Goal: Information Seeking & Learning: Learn about a topic

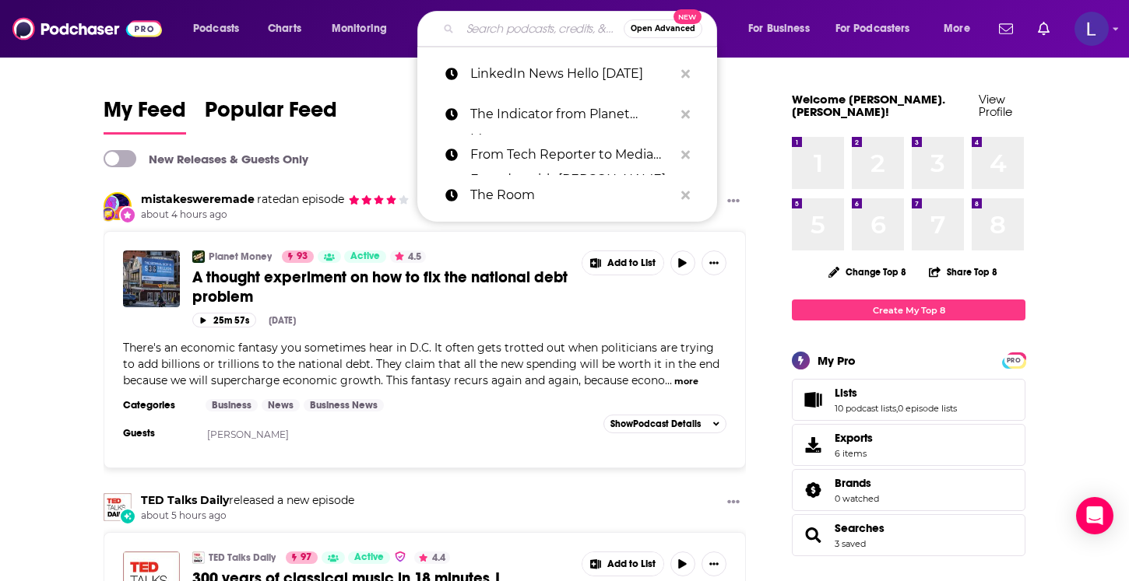
click at [477, 37] on input "Search podcasts, credits, & more..." at bounding box center [541, 28] width 163 height 25
paste input "The Product Podcast"
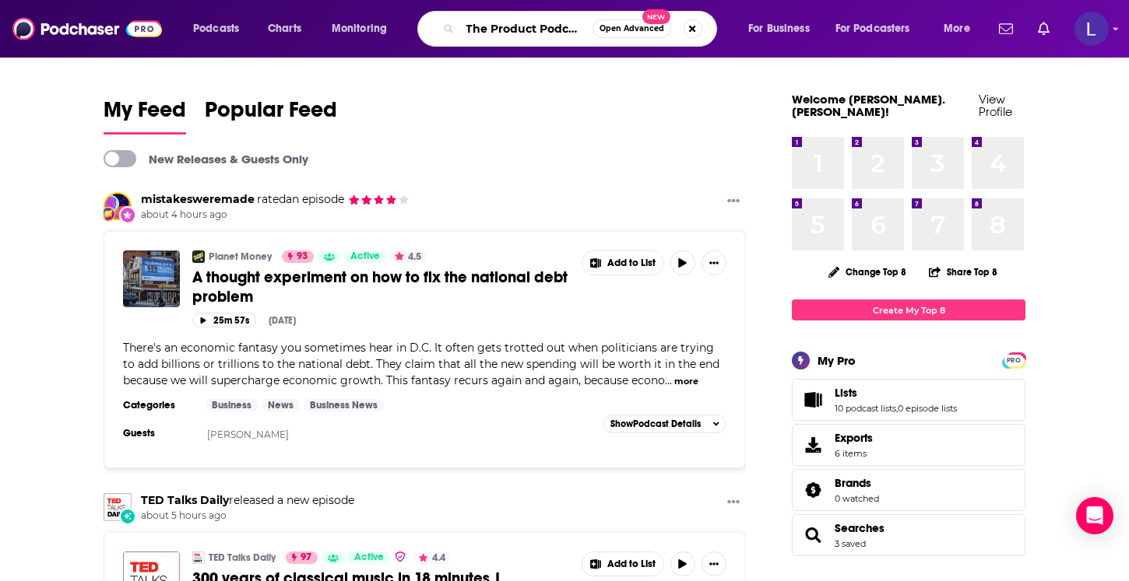
type input "The Product Podcast"
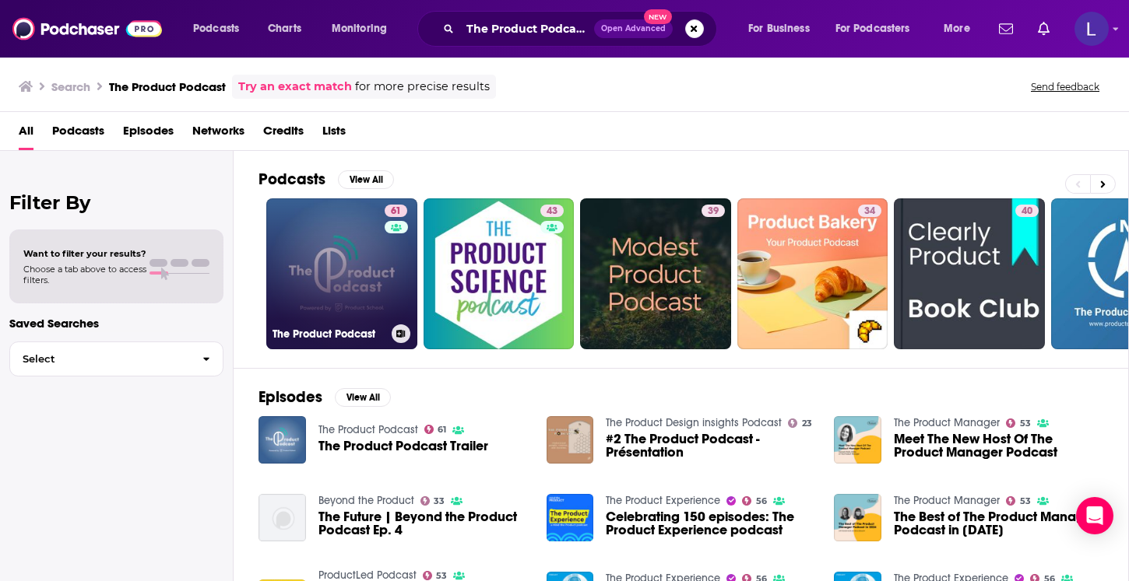
click at [328, 339] on h3 "The Product Podcast" at bounding box center [328, 334] width 113 height 13
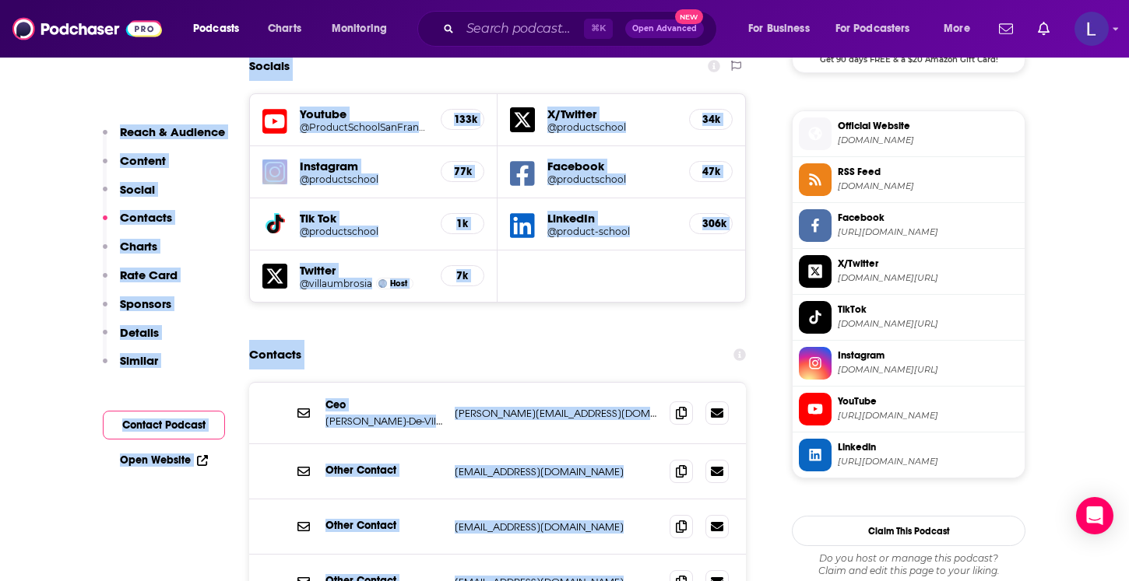
scroll to position [1404, 0]
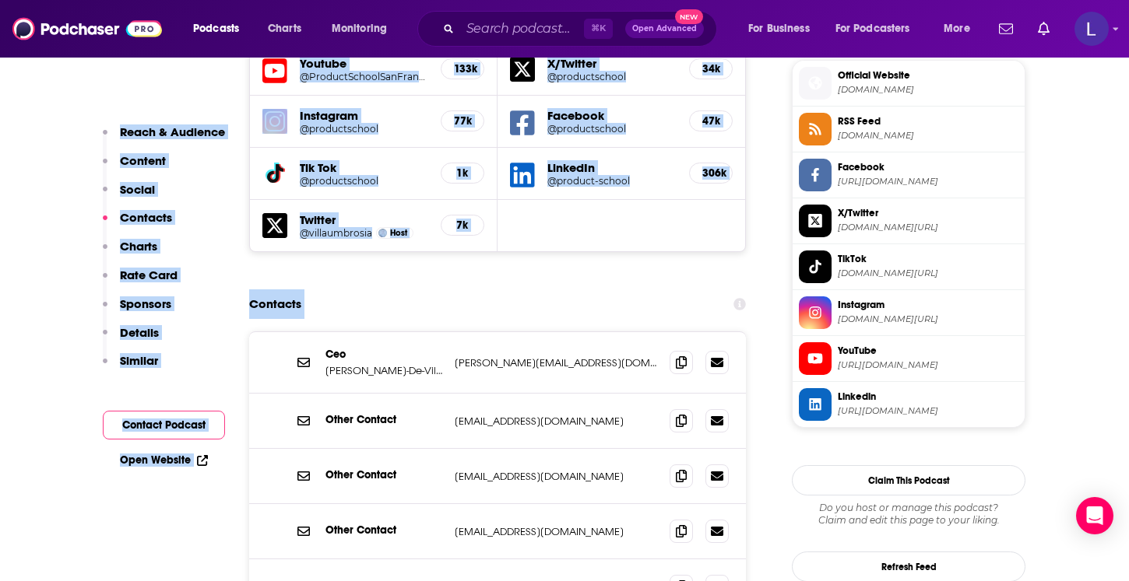
drag, startPoint x: 290, startPoint y: 135, endPoint x: 605, endPoint y: 213, distance: 324.7
copy div "Lor Ipsumdo Sitamet 55 C adipis Elitseddo , Eiusmodt inc Utlabor etdolor magnaa…"
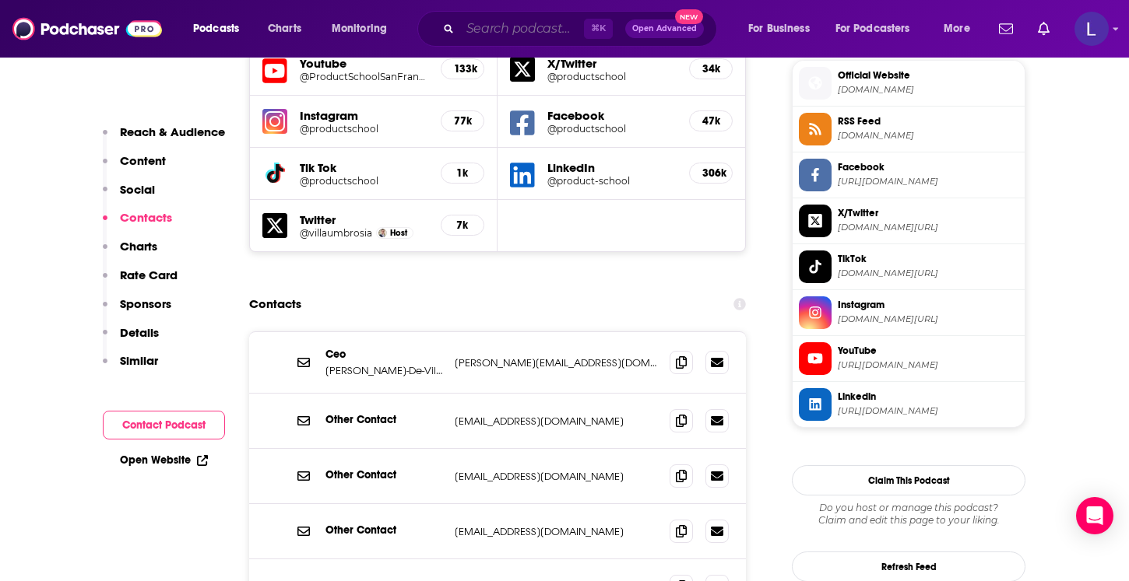
click at [498, 30] on input "Search podcasts, credits, & more..." at bounding box center [522, 28] width 124 height 25
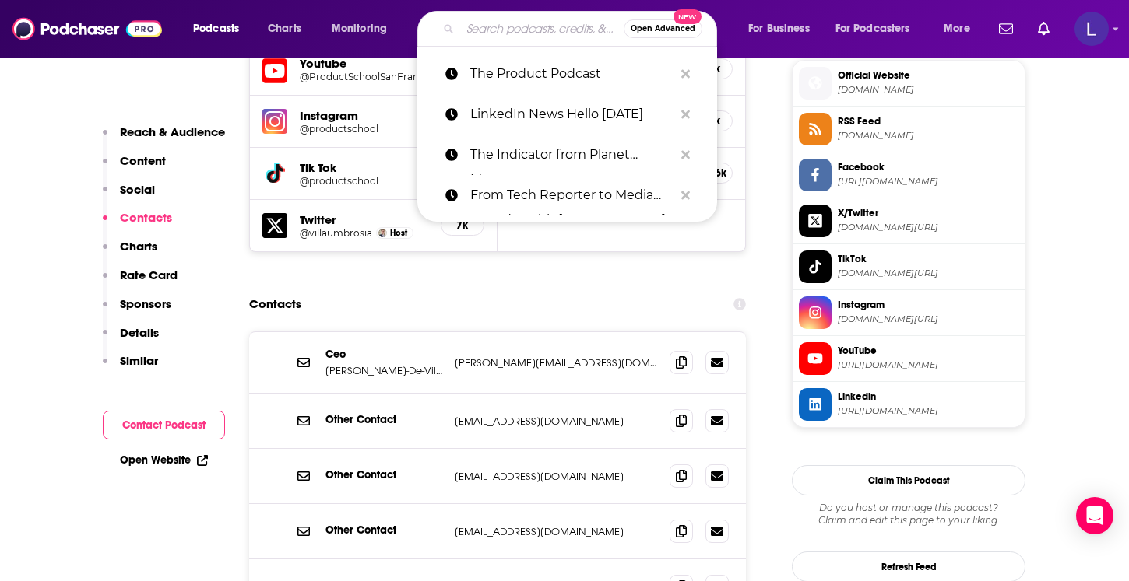
paste input "20Product (20VC)"
type input "20Product (20VC)"
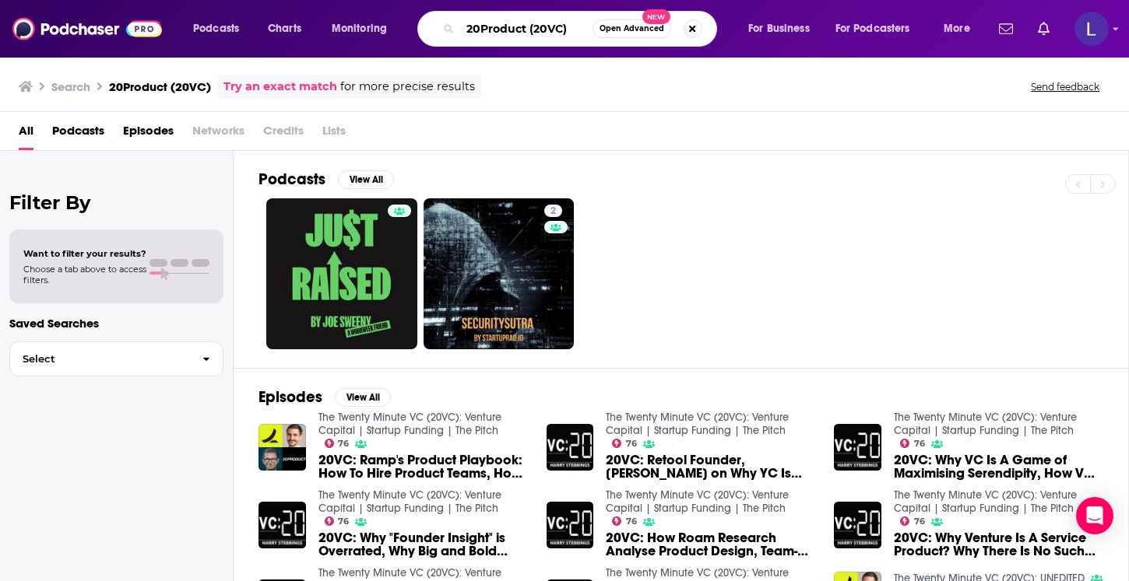
drag, startPoint x: 569, startPoint y: 29, endPoint x: 525, endPoint y: 30, distance: 43.6
click at [525, 30] on input "20Product (20VC)" at bounding box center [526, 28] width 132 height 25
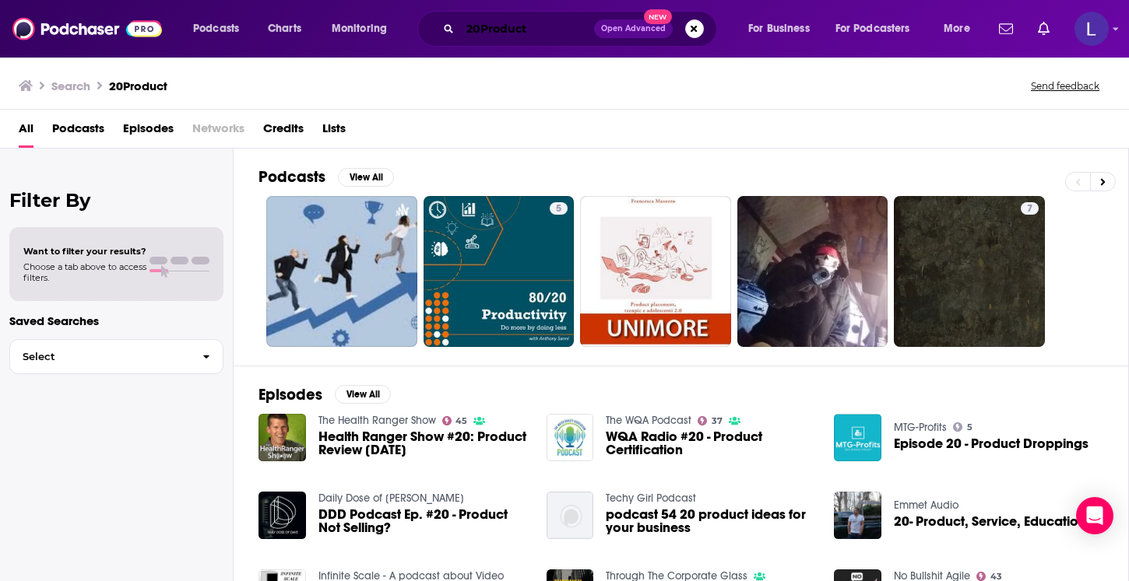
click at [504, 24] on input "20Product" at bounding box center [527, 28] width 134 height 25
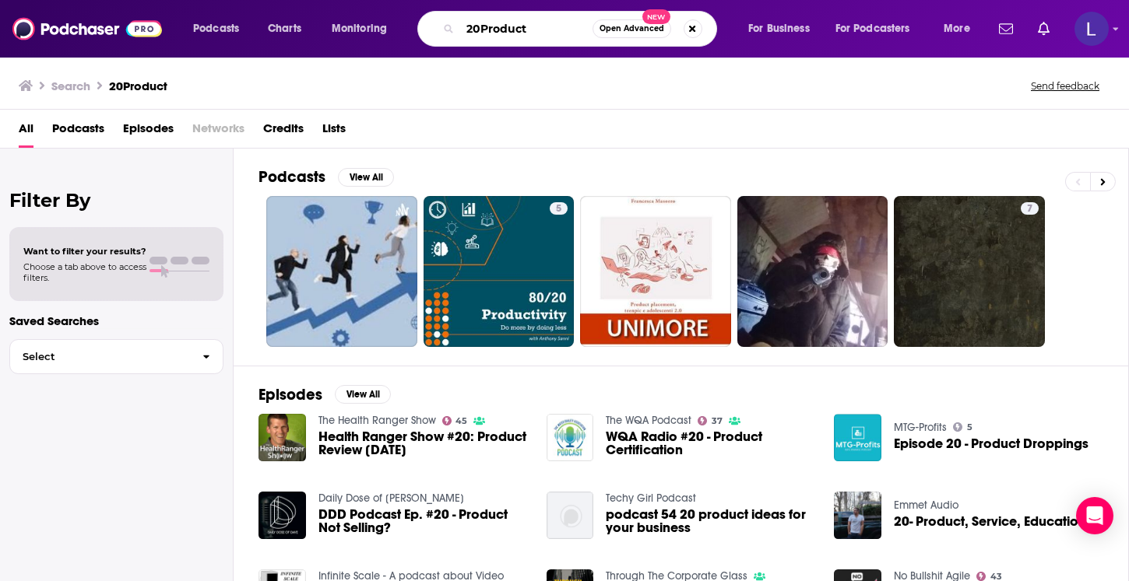
click at [504, 24] on input "20Product" at bounding box center [526, 28] width 132 height 25
paste input "p"
type input "20product"
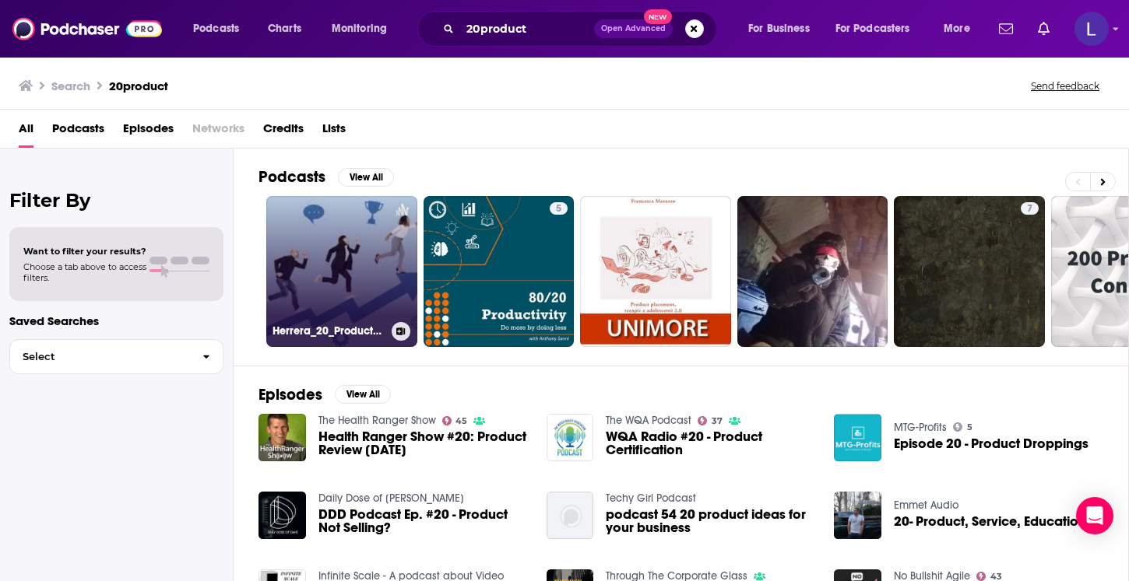
click at [332, 248] on link "Herrera_20_Producto_integrador" at bounding box center [341, 271] width 151 height 151
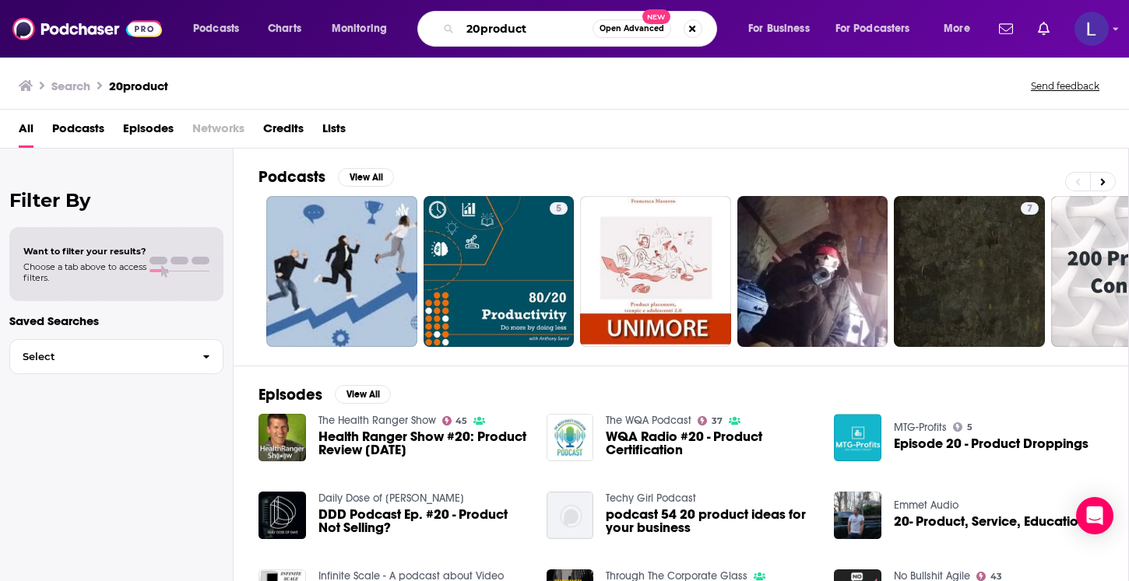
click at [525, 26] on input "20product" at bounding box center [526, 28] width 132 height 25
paste input "[PERSON_NAME]'s Podcas"
type input "[PERSON_NAME]'s Podcast"
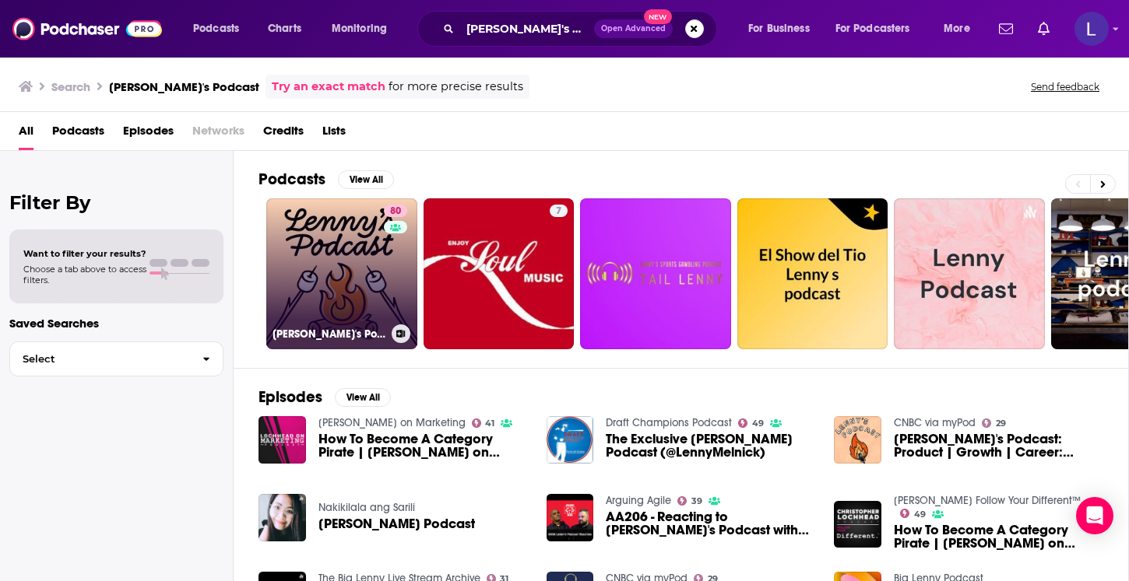
click at [311, 265] on link "80 [PERSON_NAME]'s Podcast: Product | Career | Growth" at bounding box center [341, 273] width 151 height 151
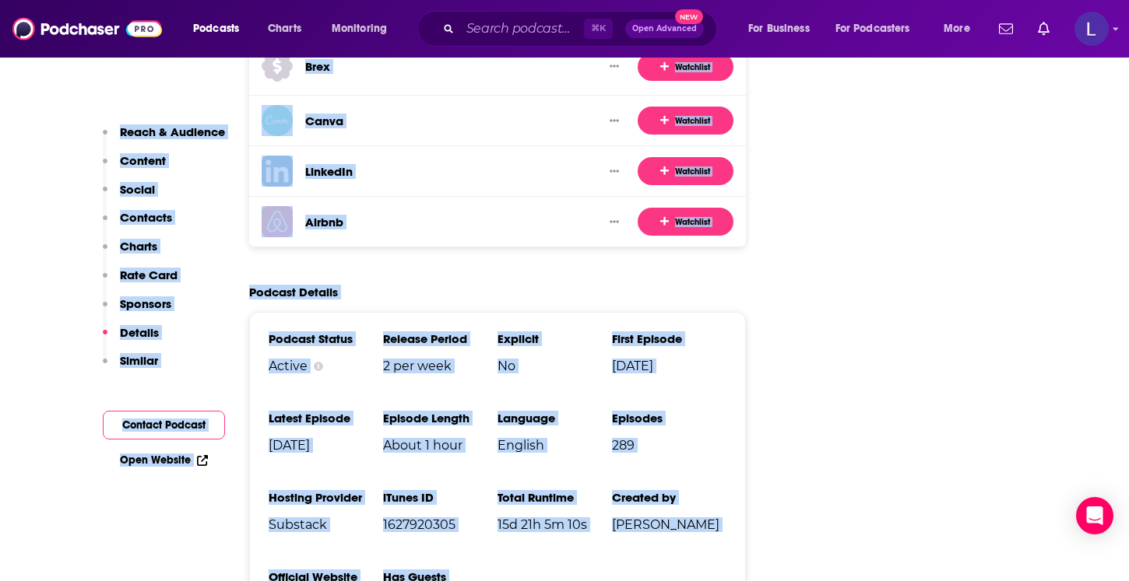
scroll to position [2512, 0]
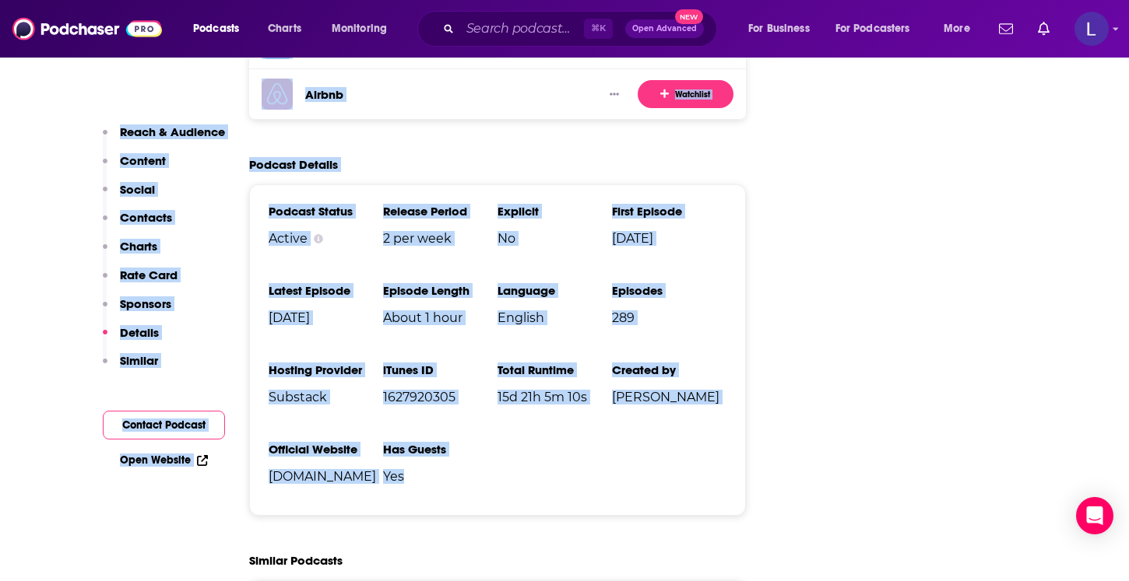
drag, startPoint x: 286, startPoint y: 123, endPoint x: 471, endPoint y: 399, distance: 331.6
copy div "Lorem Ipsumdolo Sitam'c Adipisc: Elitsed | Doeius | Tempor 67 I Utlaboreet , Do…"
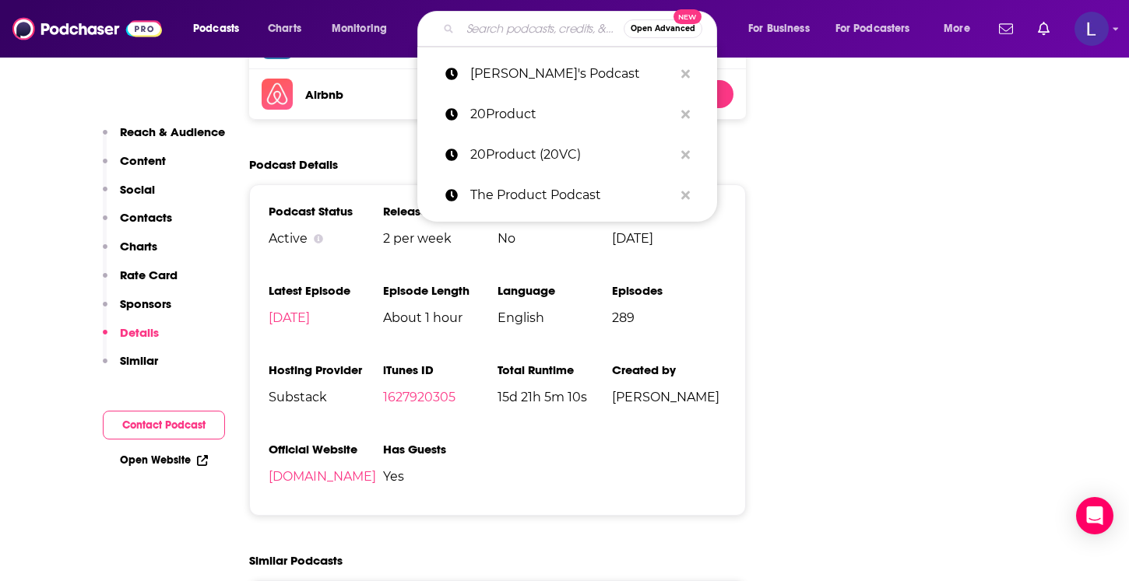
click at [473, 28] on input "Search podcasts, credits, & more..." at bounding box center [541, 28] width 163 height 25
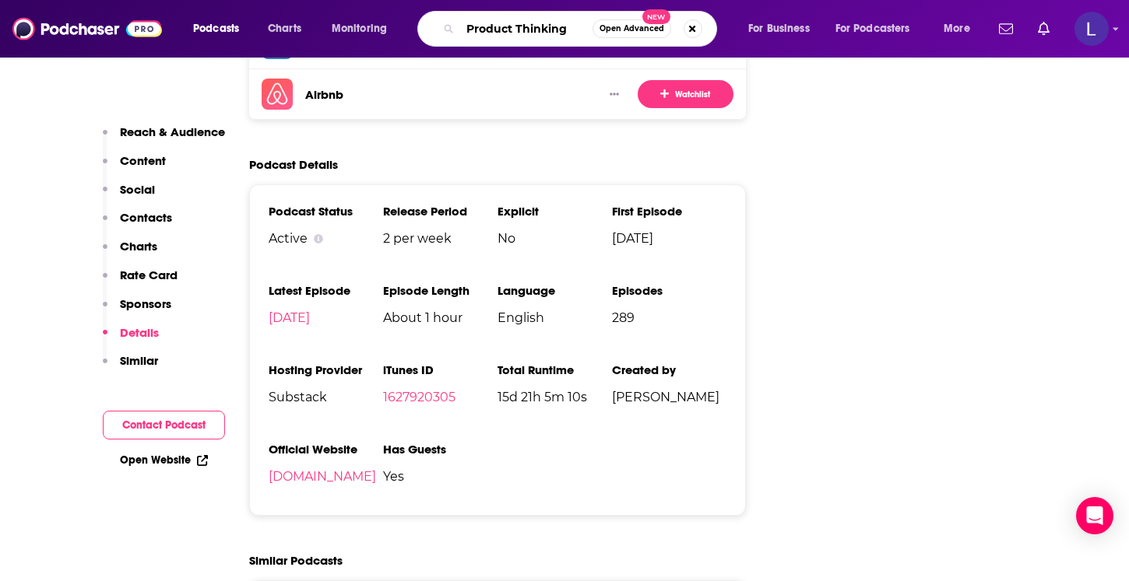
type input "Product Thinking"
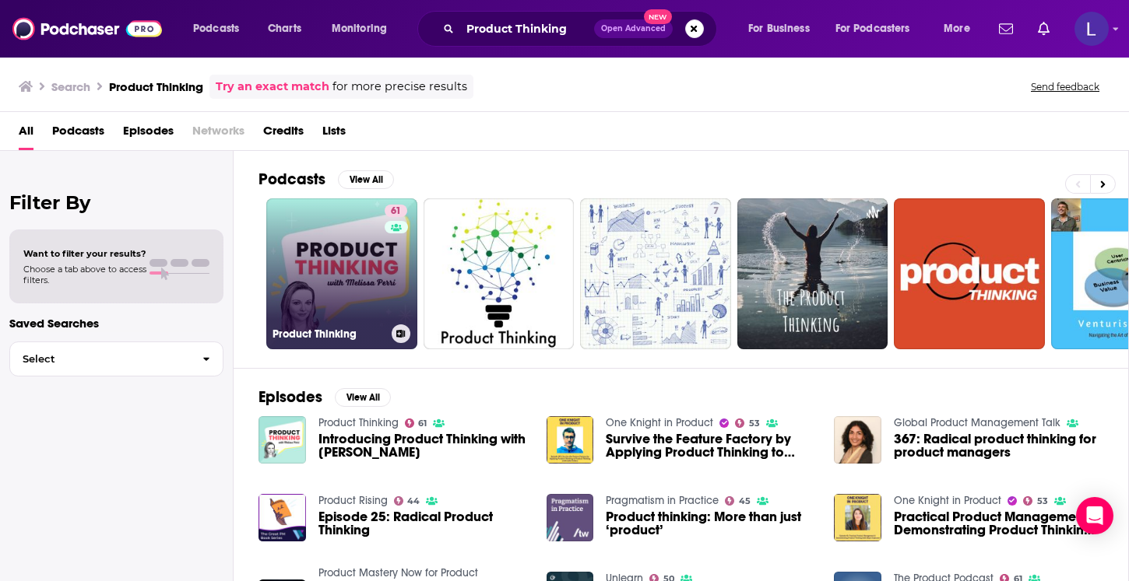
click at [274, 320] on link "61 Product Thinking" at bounding box center [341, 273] width 151 height 151
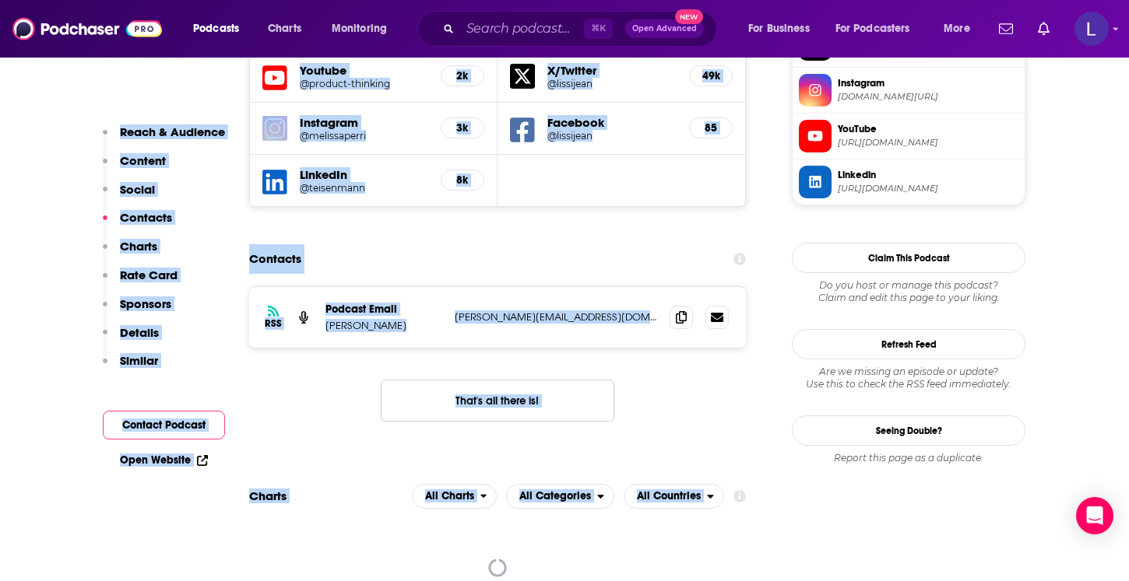
scroll to position [1600, 0]
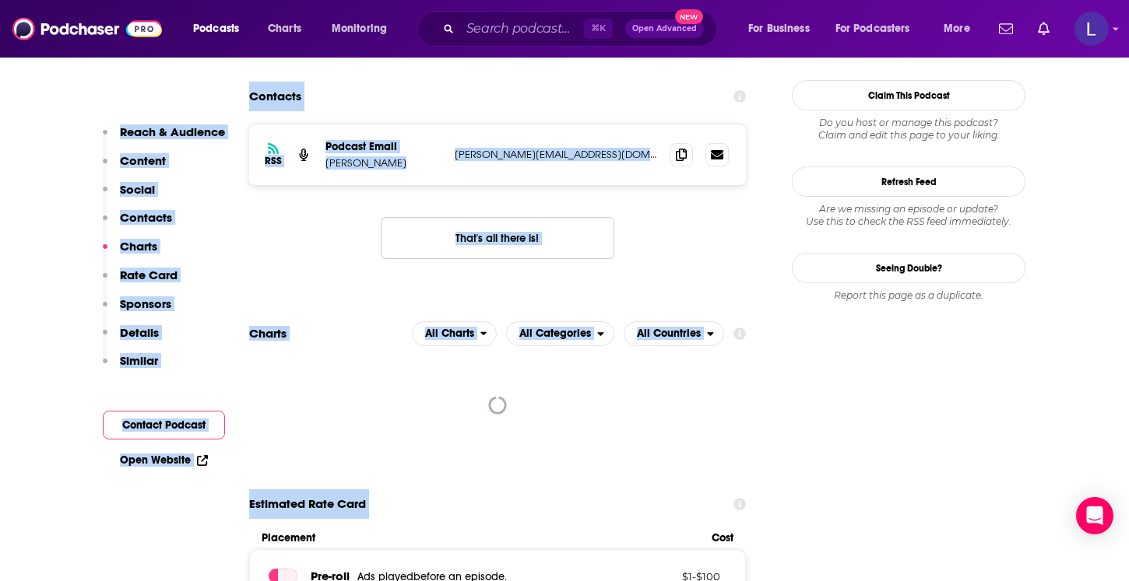
drag, startPoint x: 293, startPoint y: 112, endPoint x: 631, endPoint y: 388, distance: 436.0
copy div "Loremip Dolor Sitamet Consecte 61 A elitse Doeiusmo , Tempori utl Etdolorema al…"
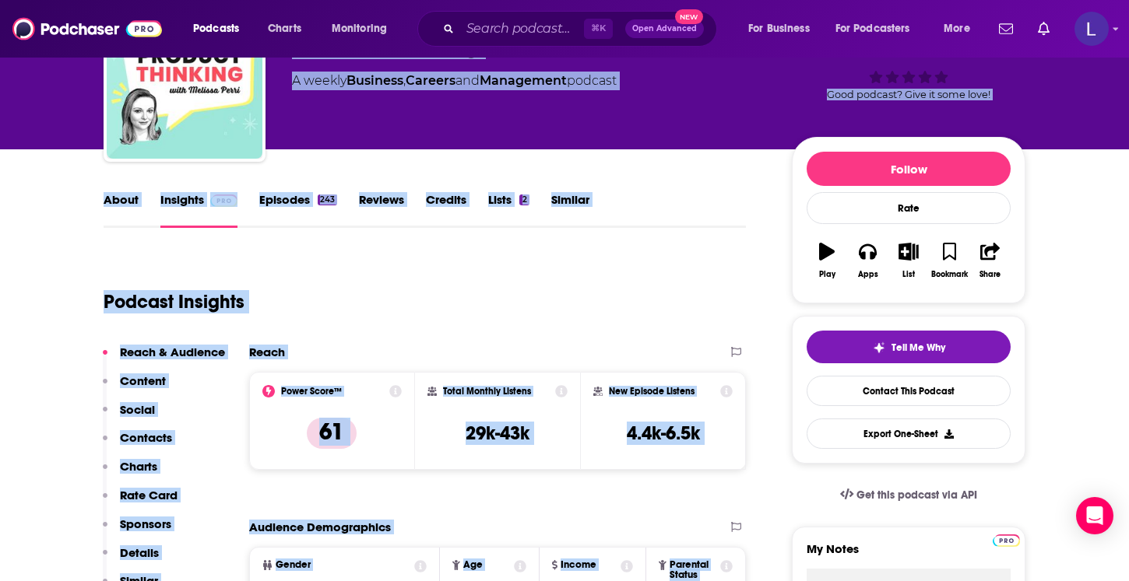
scroll to position [0, 0]
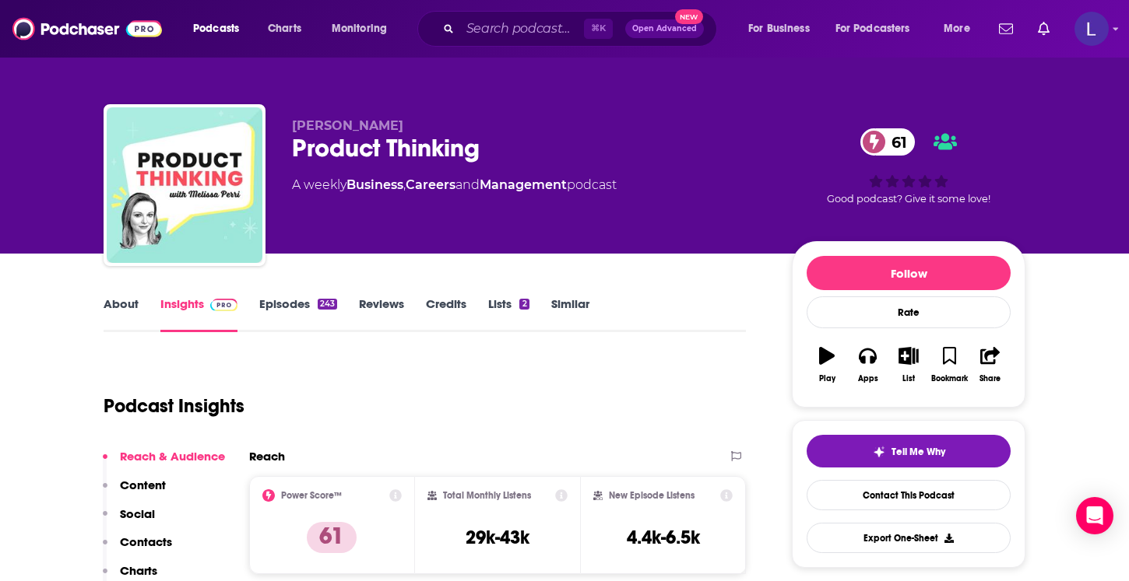
click at [458, 379] on div "Podcast Insights" at bounding box center [419, 396] width 630 height 79
drag, startPoint x: 542, startPoint y: 547, endPoint x: 502, endPoint y: 546, distance: 39.7
click at [502, 546] on div "Total Monthly Listens 29k-43k" at bounding box center [497, 526] width 141 height 72
copy h3 "43k"
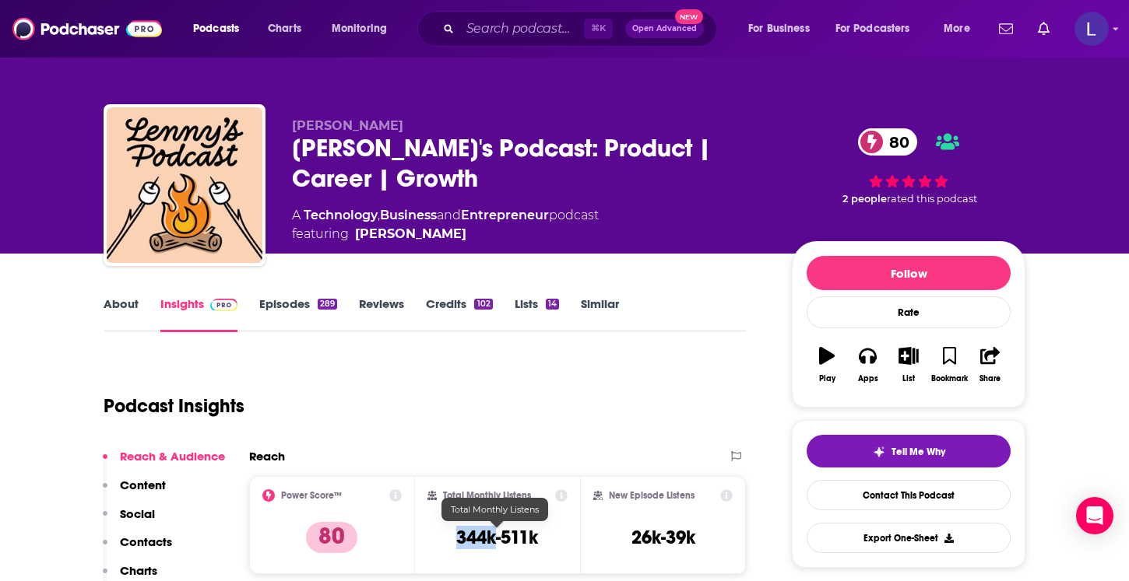
drag, startPoint x: 452, startPoint y: 534, endPoint x: 493, endPoint y: 536, distance: 40.5
click at [493, 536] on div "Total Monthly Listens 344k-511k" at bounding box center [497, 526] width 141 height 72
copy h3 "344k"
